Goal: Task Accomplishment & Management: Manage account settings

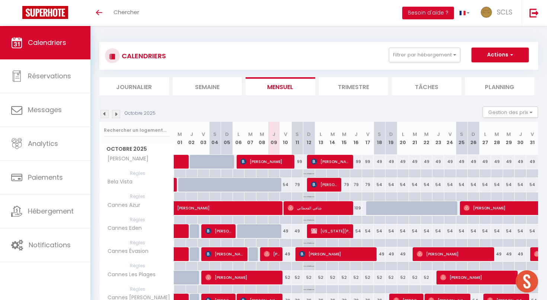
click at [141, 82] on li "Journalier" at bounding box center [134, 86] width 70 height 18
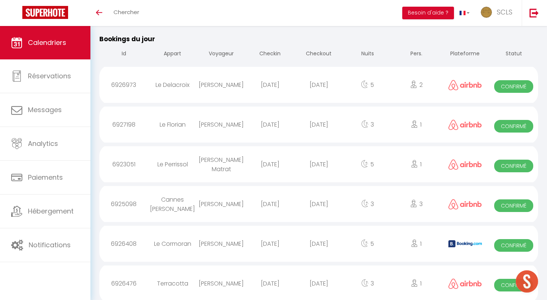
scroll to position [620, 0]
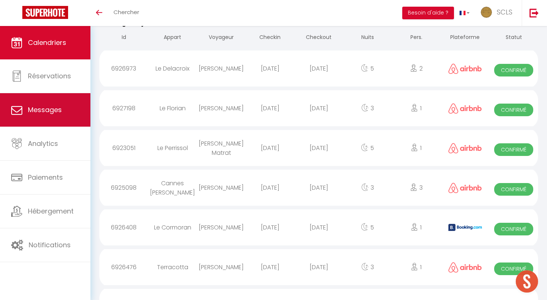
click at [66, 105] on link "Messages" at bounding box center [45, 109] width 90 height 33
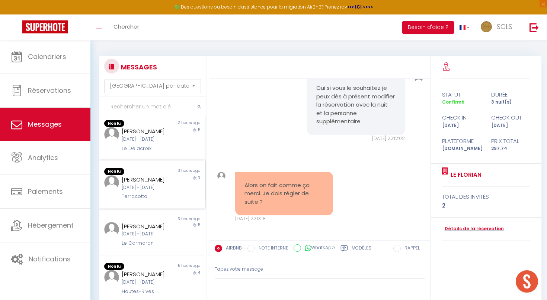
scroll to position [155, 0]
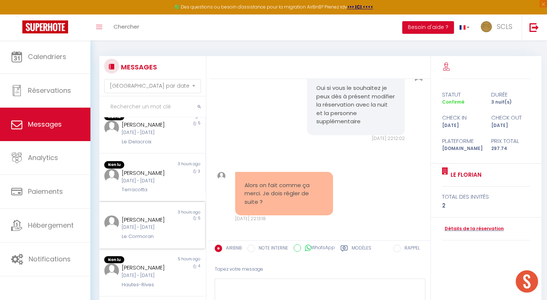
click at [160, 236] on div "[PERSON_NAME] [DATE] - [DATE] Le Cormoran" at bounding box center [148, 228] width 62 height 25
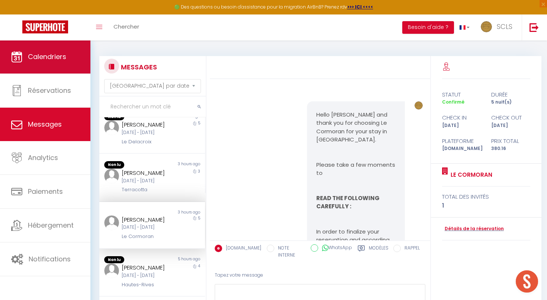
click at [65, 58] on span "Calendriers" at bounding box center [47, 56] width 38 height 9
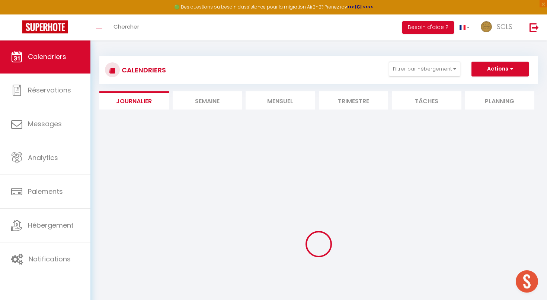
click at [282, 109] on div "CALENDRIERS Filtrer par hébergement A à Z [PERSON_NAME] Vista [GEOGRAPHIC_DATA]…" at bounding box center [318, 205] width 438 height 312
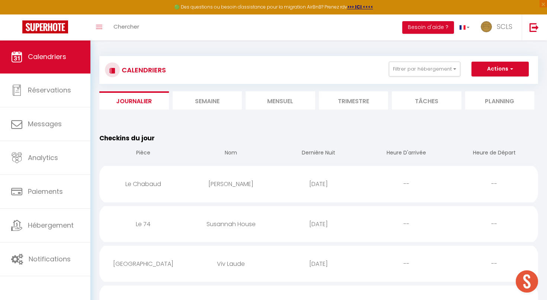
click at [280, 105] on li "Mensuel" at bounding box center [280, 100] width 70 height 18
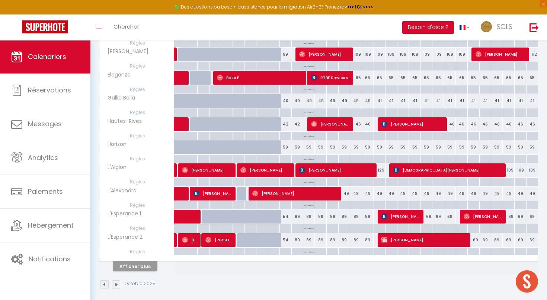
scroll to position [377, 0]
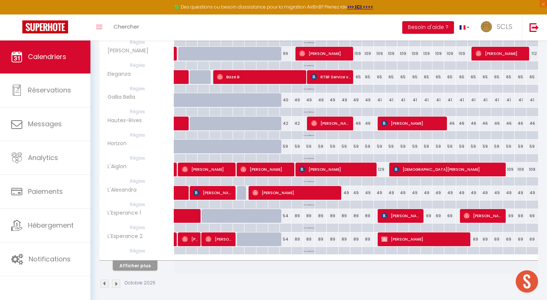
click at [146, 265] on button "Afficher plus" at bounding box center [135, 266] width 45 height 10
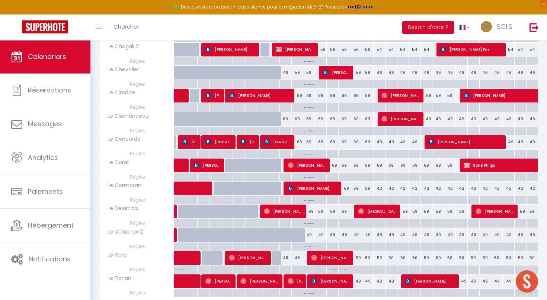
scroll to position [839, 0]
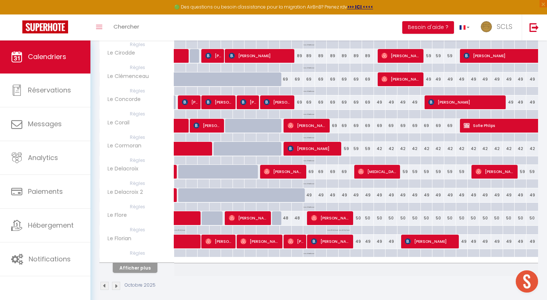
click at [146, 265] on button "Afficher plus" at bounding box center [135, 268] width 45 height 10
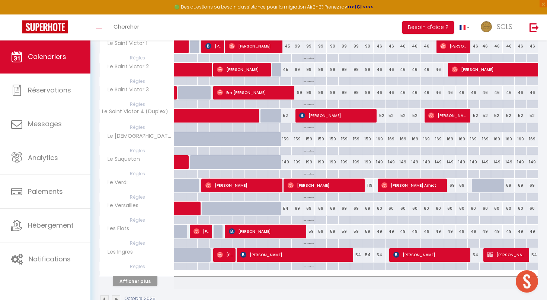
scroll to position [1290, 0]
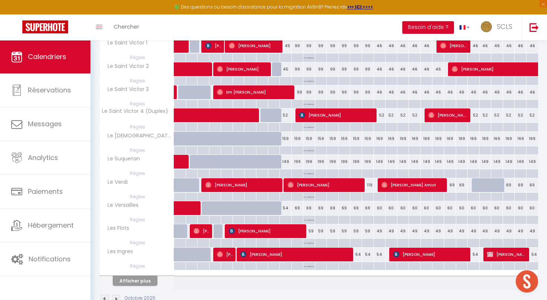
click at [143, 276] on button "Afficher plus" at bounding box center [135, 281] width 45 height 10
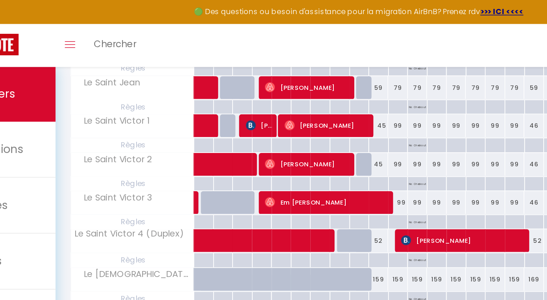
scroll to position [1244, 0]
